Goal: Task Accomplishment & Management: Manage account settings

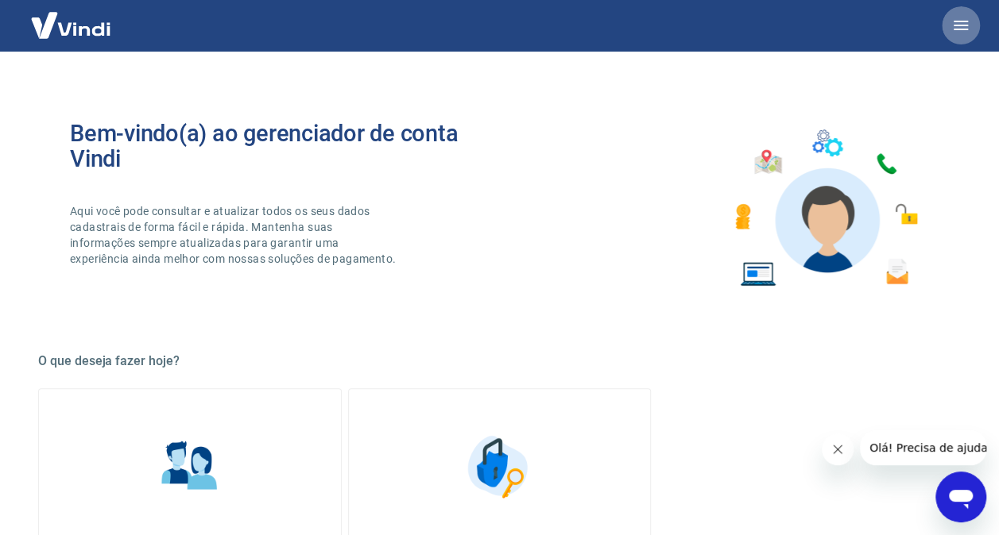
click at [955, 33] on icon "button" at bounding box center [960, 25] width 19 height 19
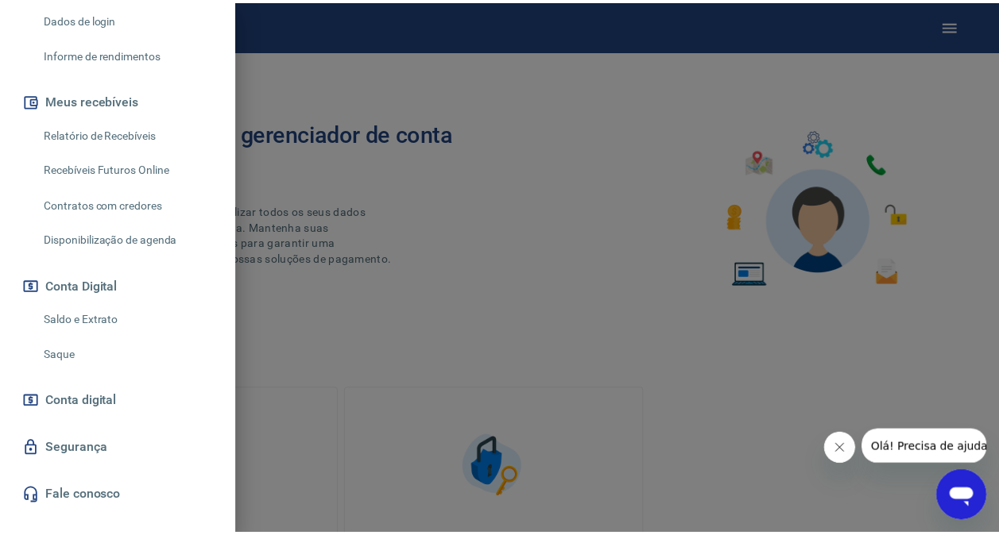
scroll to position [284, 0]
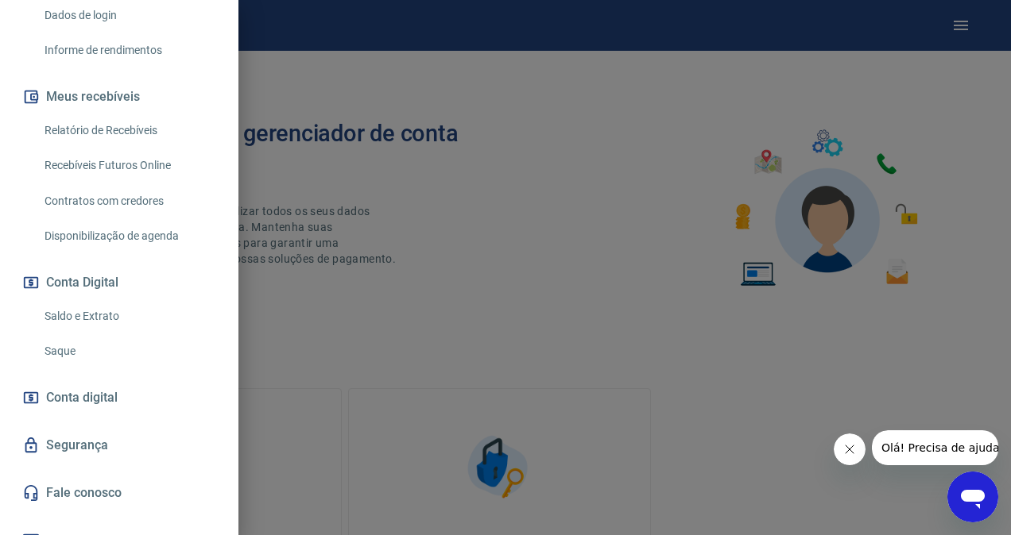
click at [55, 342] on link "Saque" at bounding box center [128, 351] width 181 height 33
